Goal: Find specific page/section: Find specific page/section

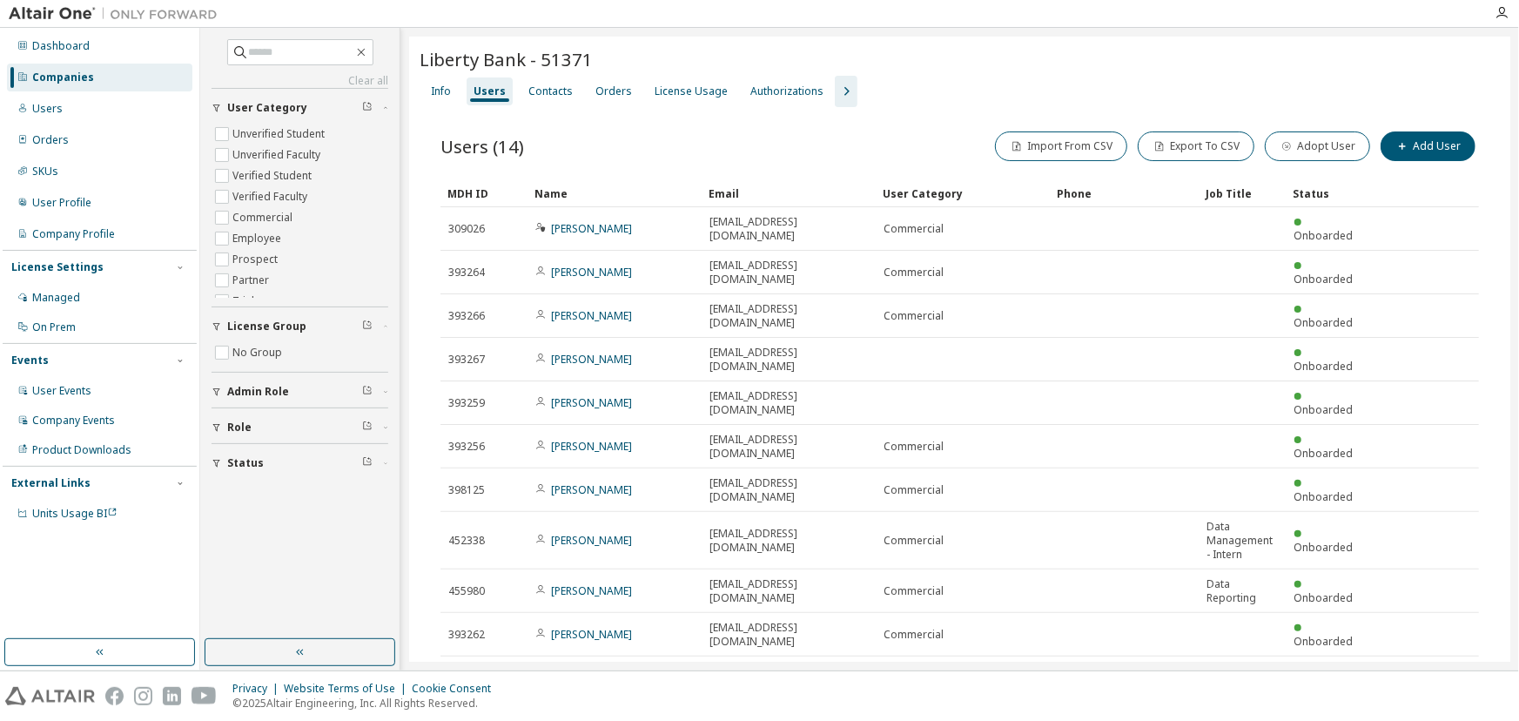
scroll to position [122, 0]
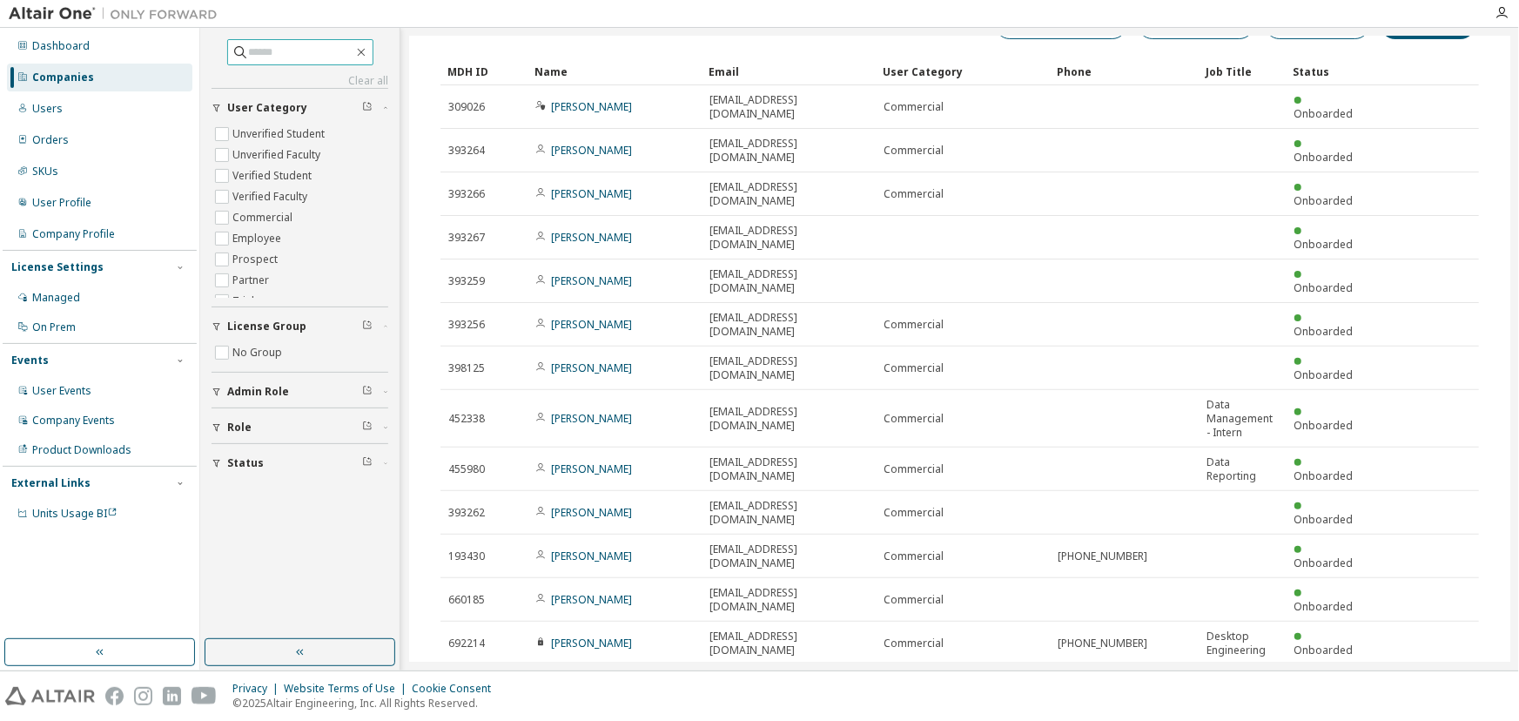
click at [257, 50] on input "text" at bounding box center [301, 52] width 104 height 17
click at [37, 82] on div "Companies" at bounding box center [63, 78] width 62 height 14
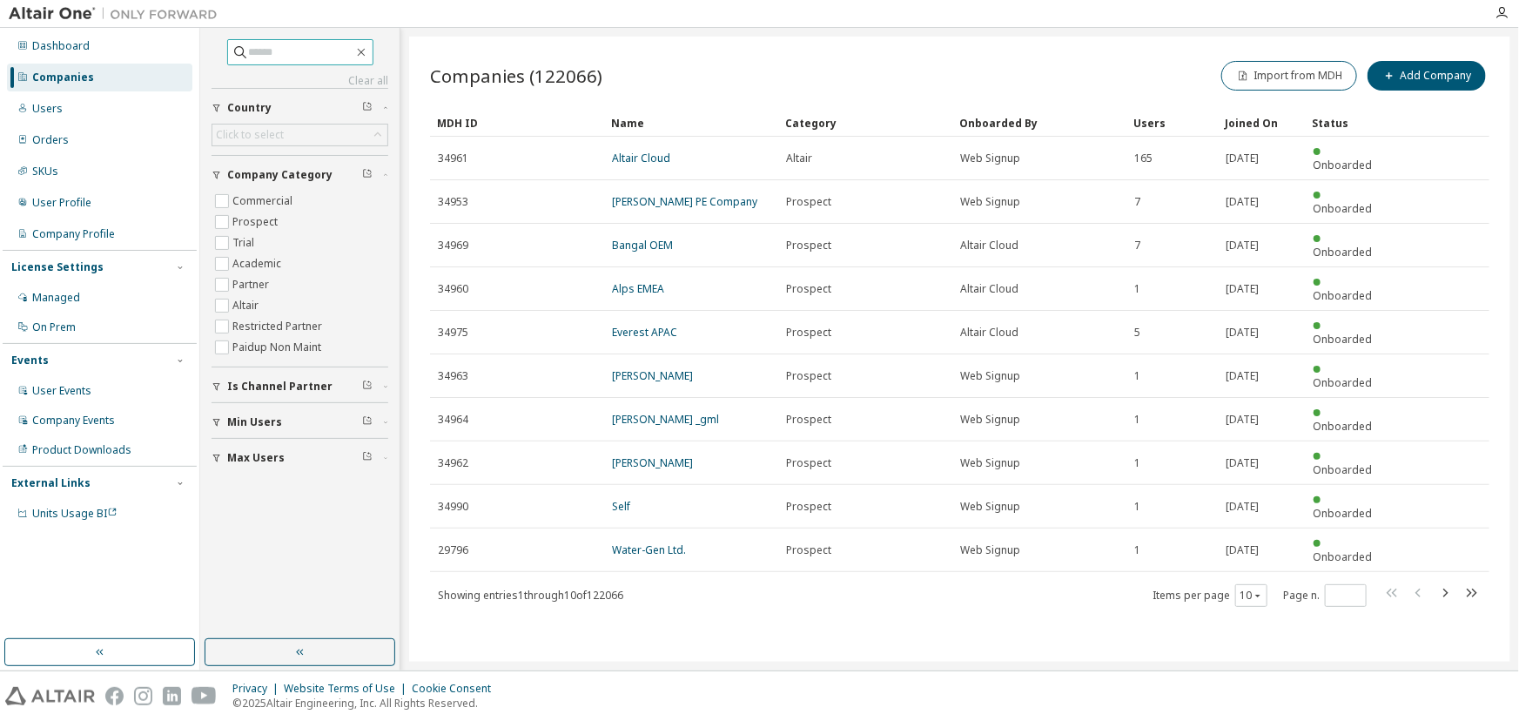
click at [254, 50] on input "text" at bounding box center [301, 52] width 104 height 17
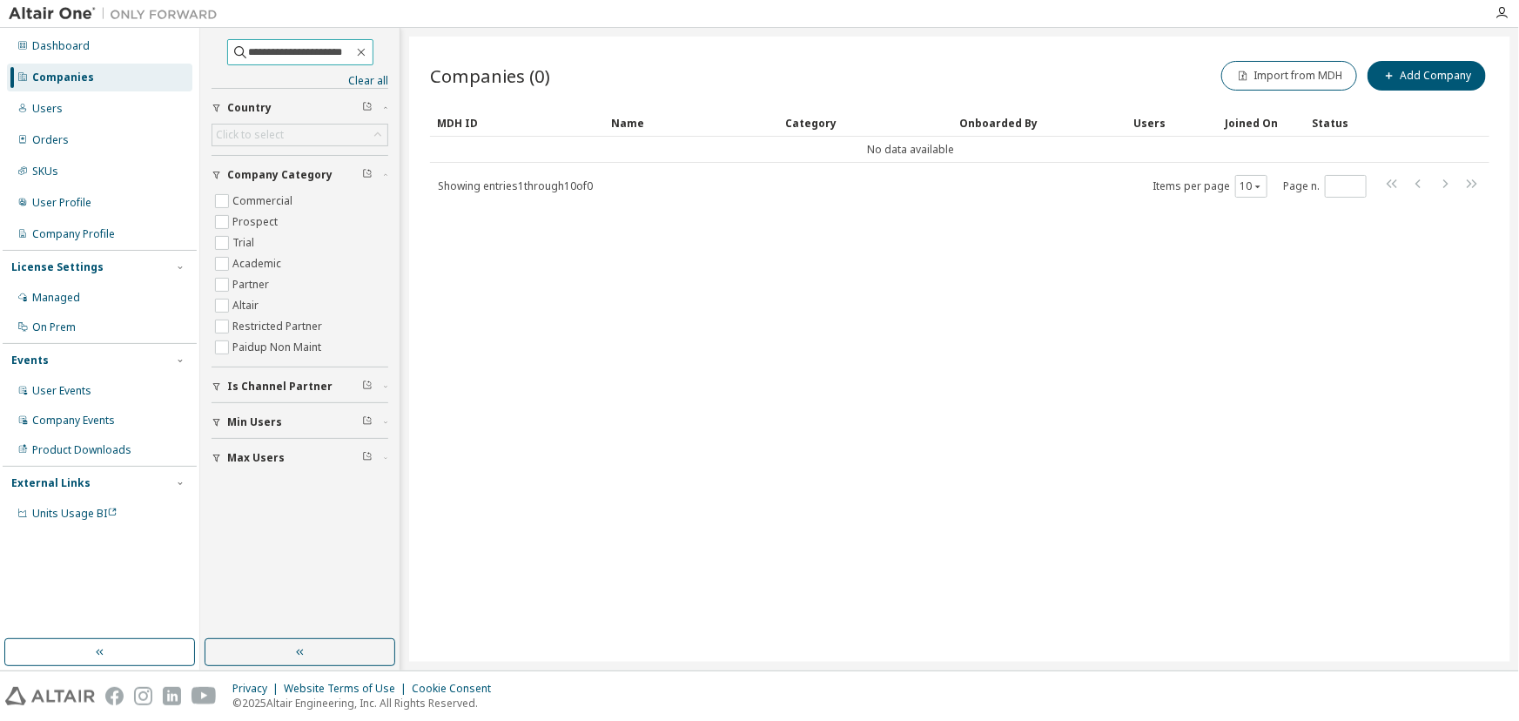
click at [340, 50] on input "**********" at bounding box center [301, 52] width 104 height 17
type input "**********"
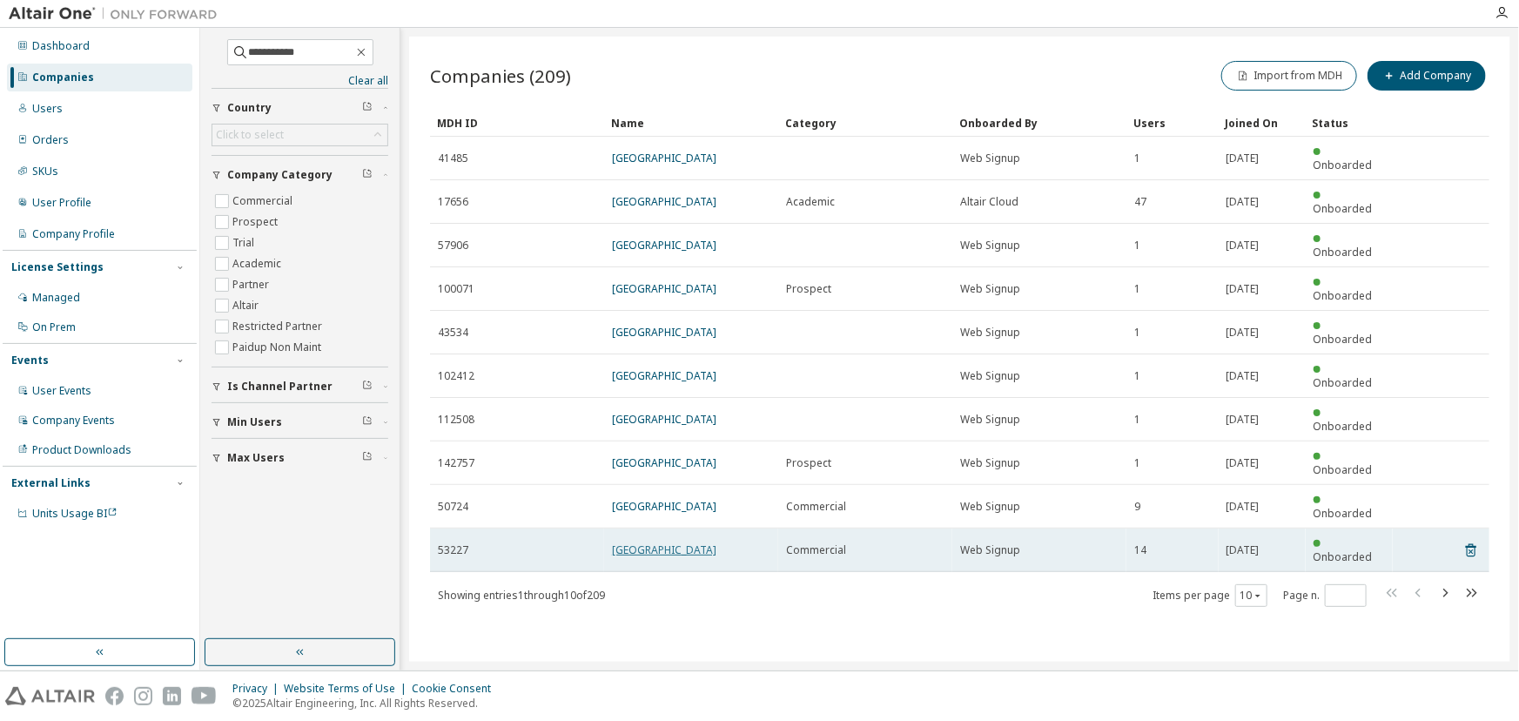
click at [644, 542] on link "[GEOGRAPHIC_DATA]" at bounding box center [664, 549] width 104 height 15
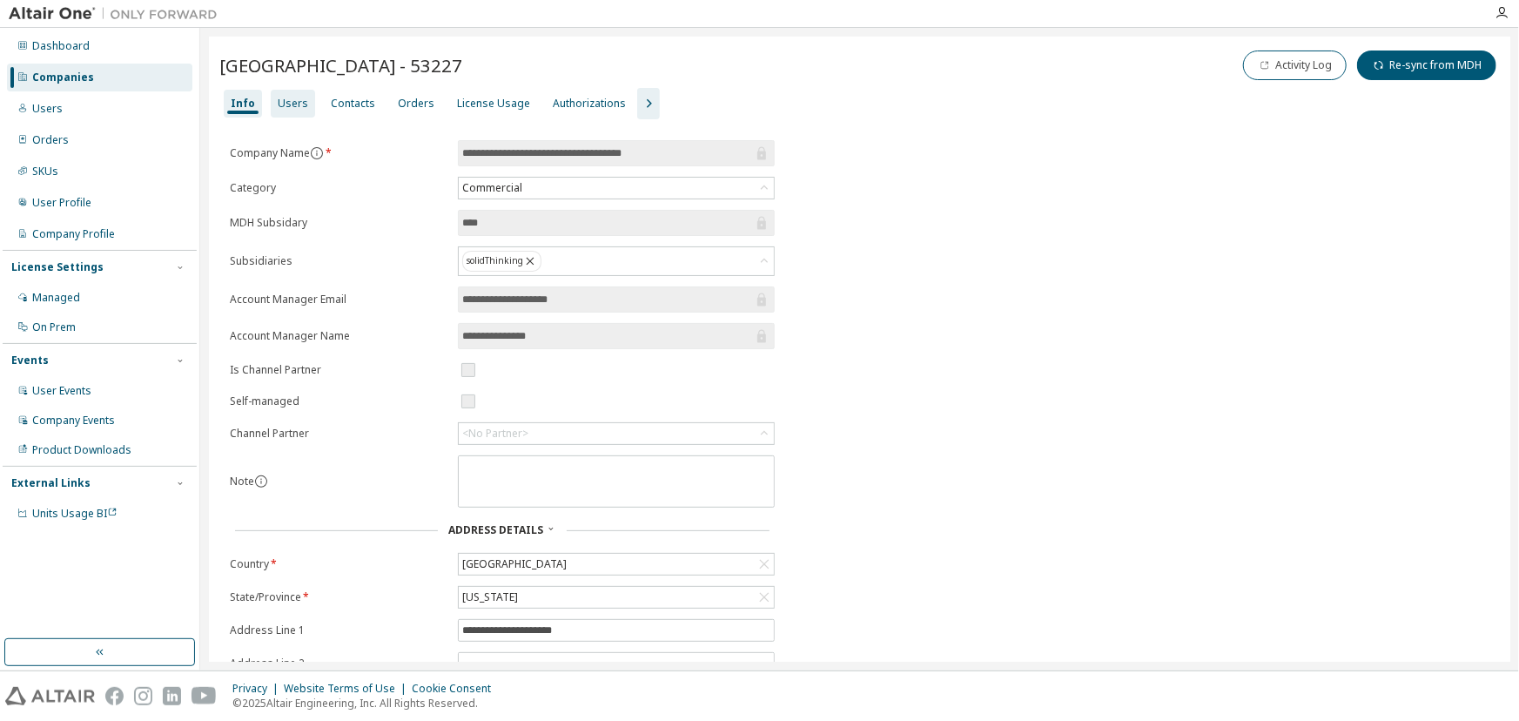
click at [481, 99] on div "License Usage" at bounding box center [493, 104] width 73 height 14
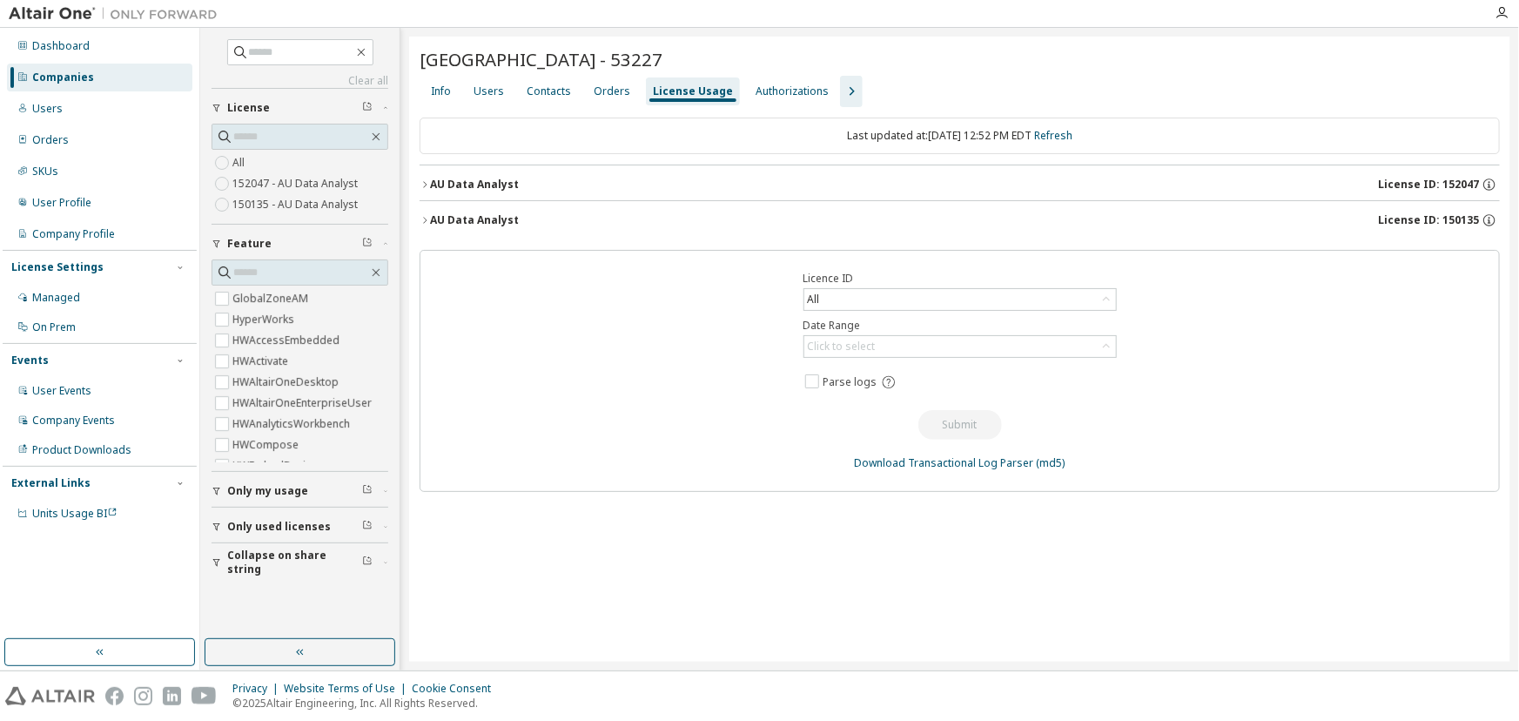
click at [426, 188] on icon "button" at bounding box center [425, 184] width 10 height 10
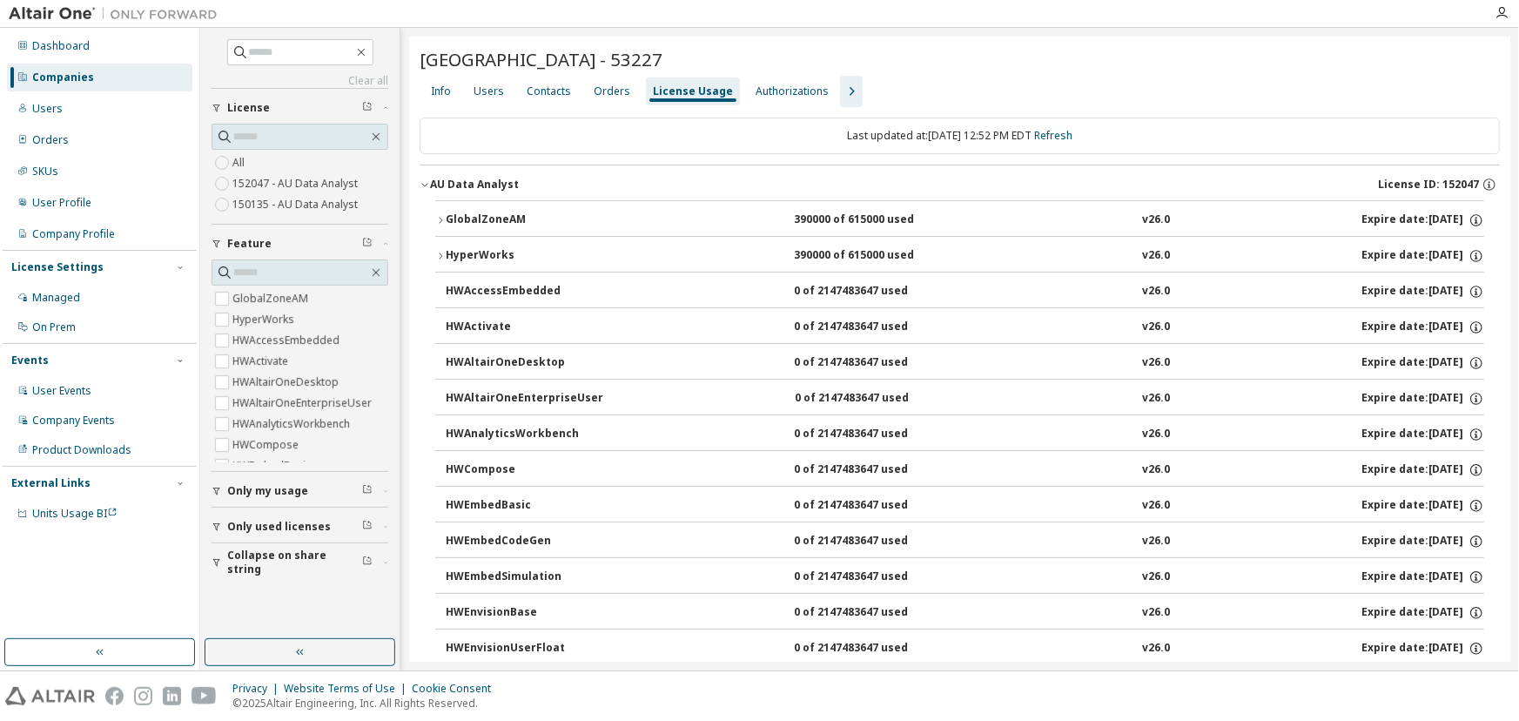
click at [426, 188] on icon "button" at bounding box center [425, 184] width 10 height 10
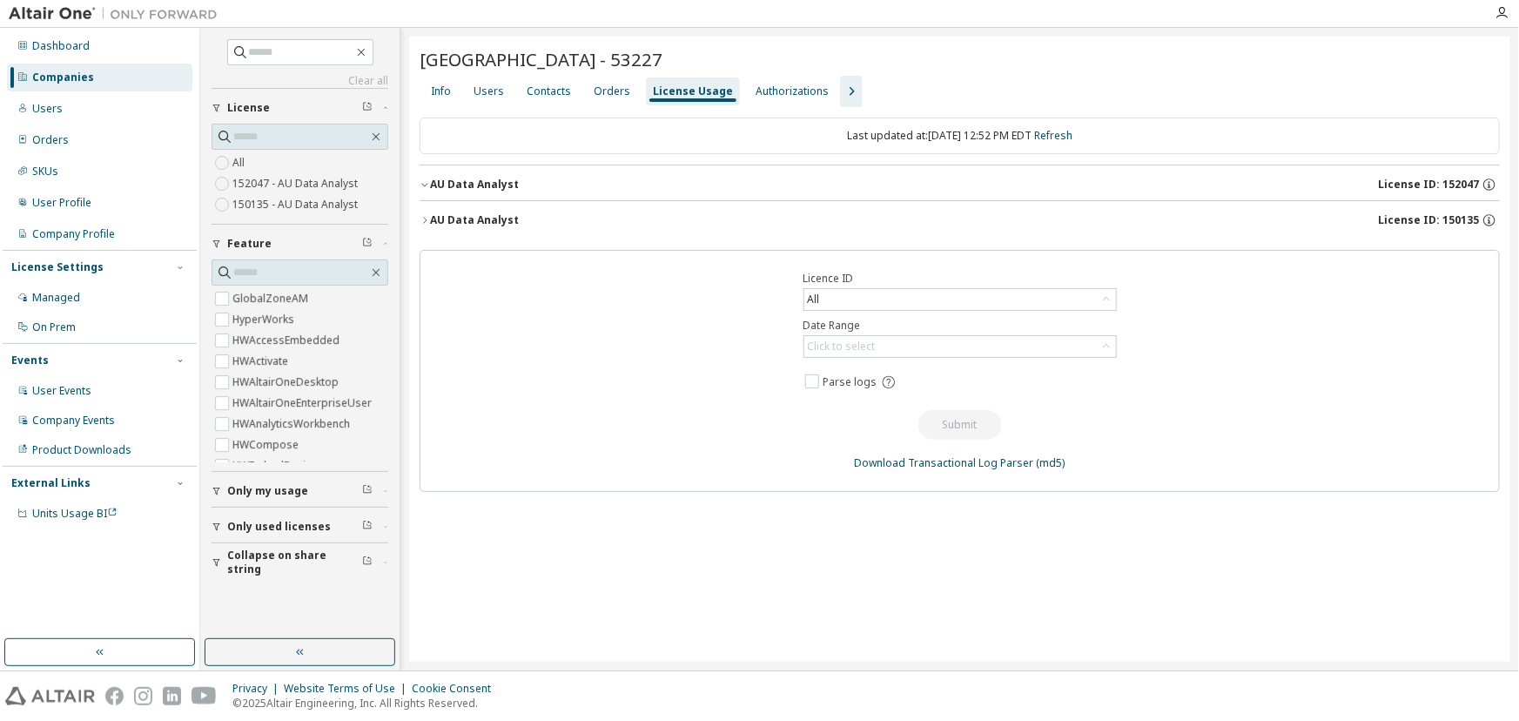
click at [426, 188] on icon "button" at bounding box center [425, 184] width 10 height 10
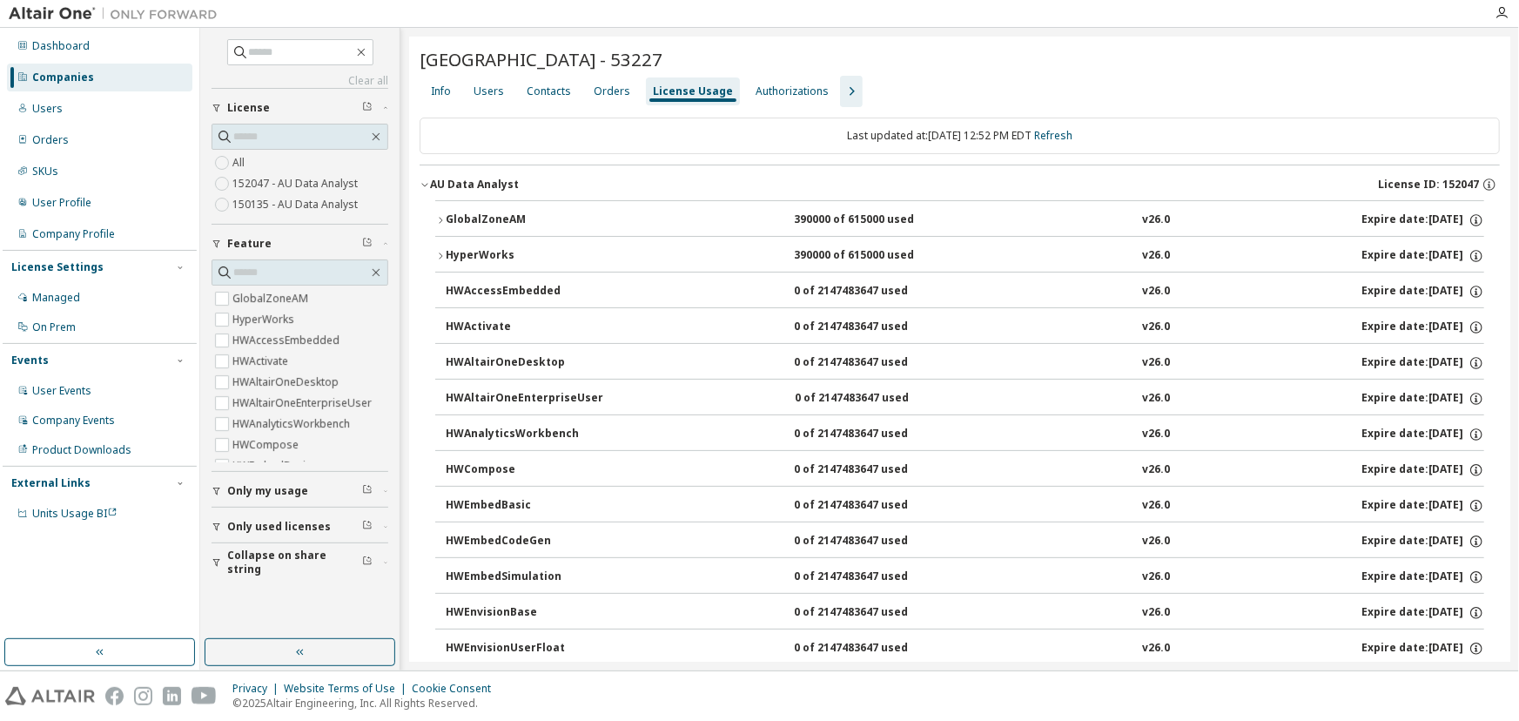
drag, startPoint x: 824, startPoint y: 56, endPoint x: 408, endPoint y: 68, distance: 416.3
click at [408, 68] on div "Clear all Collapse on share string Only used licenses Only my usage Feature Glo…" at bounding box center [859, 349] width 1319 height 643
copy span "[GEOGRAPHIC_DATA] - 53227"
click at [481, 84] on div "Users" at bounding box center [489, 91] width 30 height 14
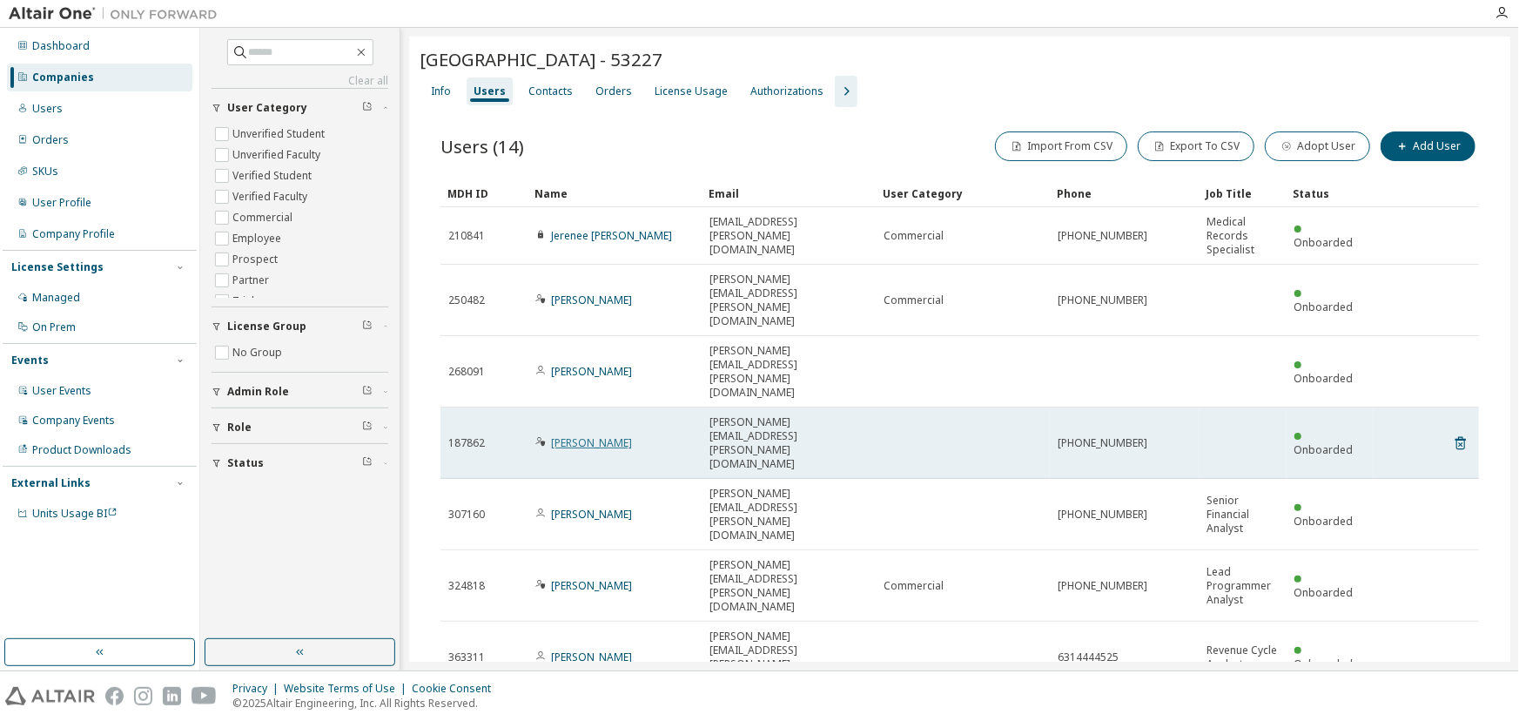
click at [592, 435] on link "[PERSON_NAME]" at bounding box center [591, 442] width 81 height 15
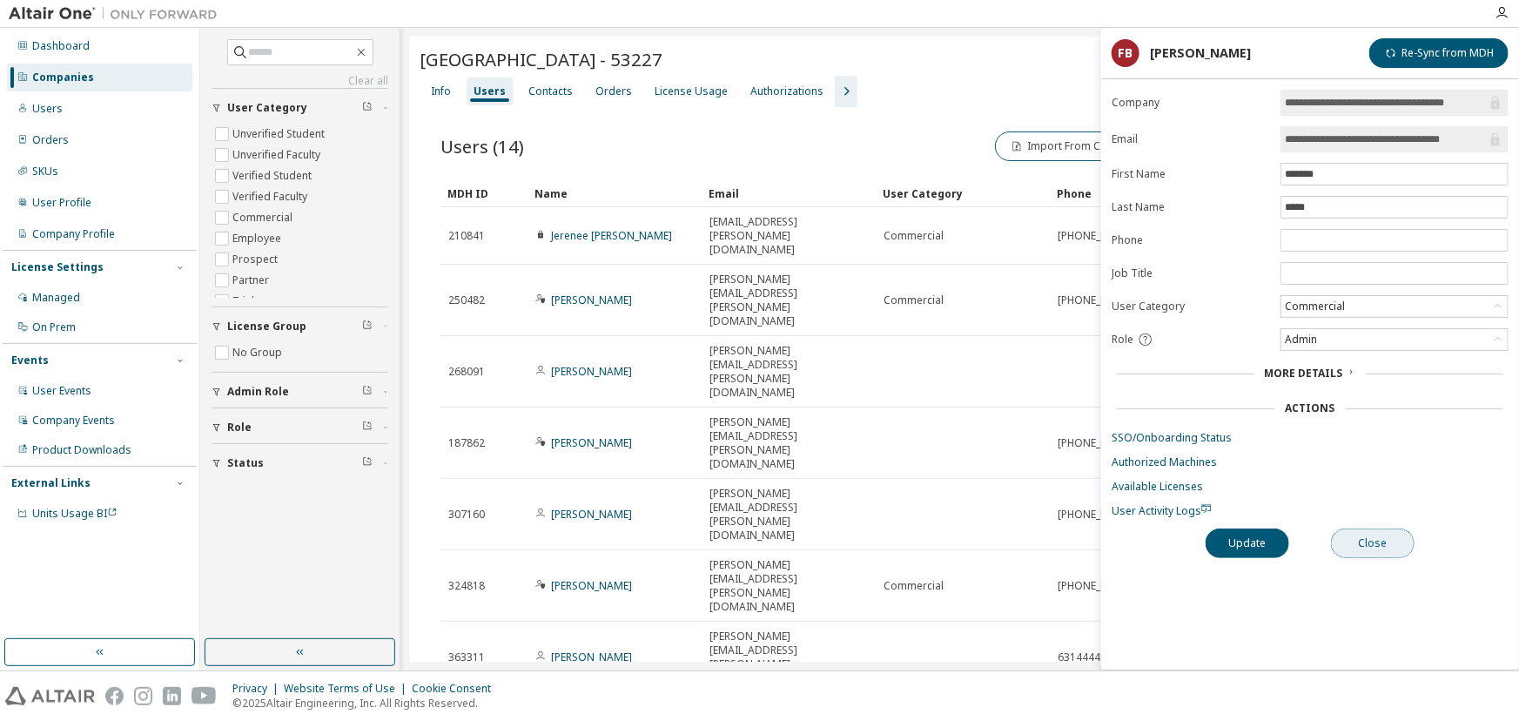
click at [1384, 533] on button "Close" at bounding box center [1373, 543] width 84 height 30
